Goal: Find specific page/section: Find specific page/section

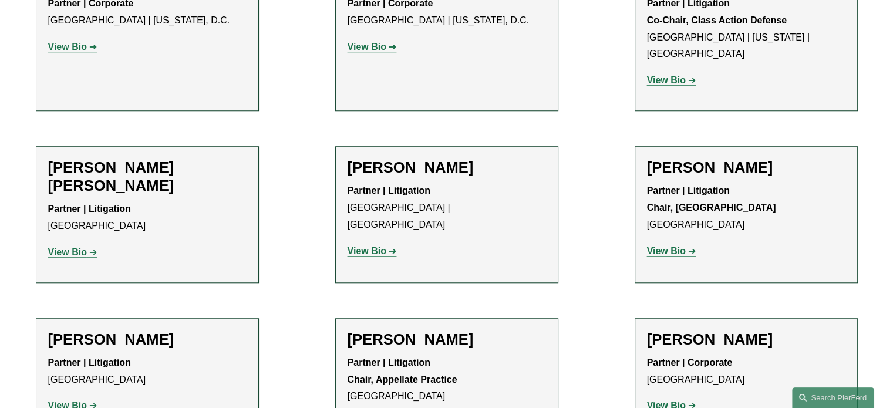
scroll to position [1051, 0]
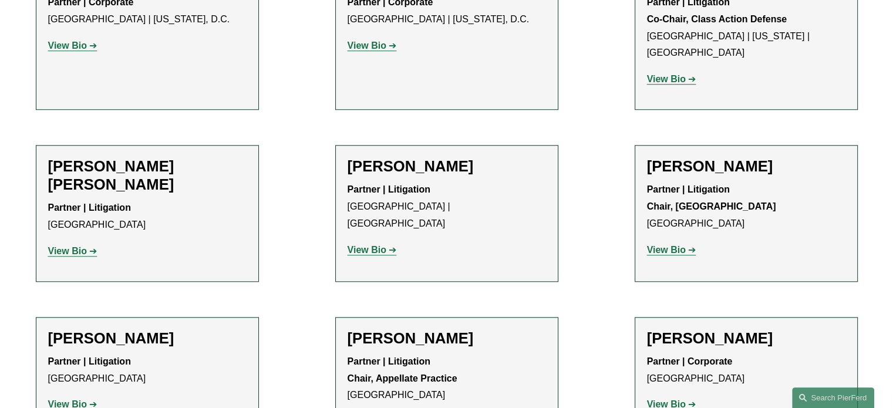
click at [76, 246] on strong "View Bio" at bounding box center [67, 251] width 39 height 10
